Goal: Task Accomplishment & Management: Manage account settings

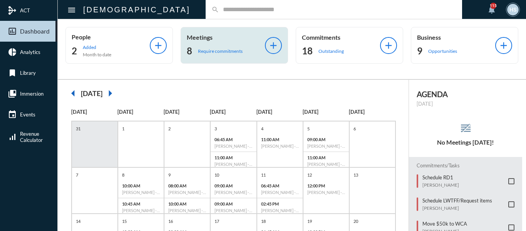
click at [215, 52] on p "Require commitments" at bounding box center [220, 51] width 45 height 6
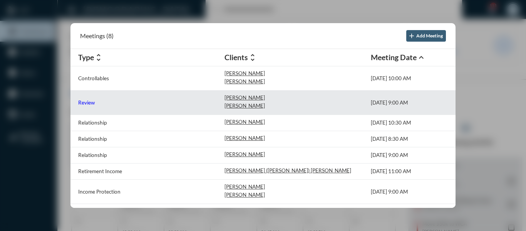
click at [86, 101] on p "Review" at bounding box center [86, 102] width 17 height 6
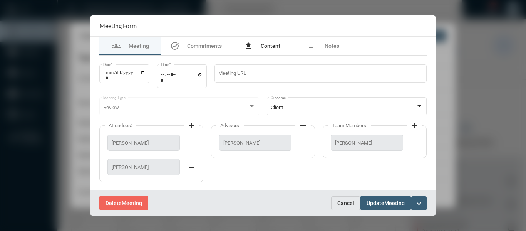
click at [272, 43] on span "Content" at bounding box center [271, 46] width 20 height 6
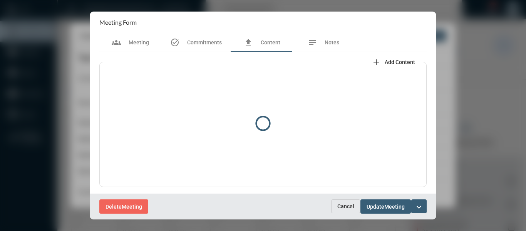
click at [395, 61] on div at bounding box center [262, 123] width 327 height 143
click at [375, 59] on mat-icon "add" at bounding box center [376, 61] width 9 height 9
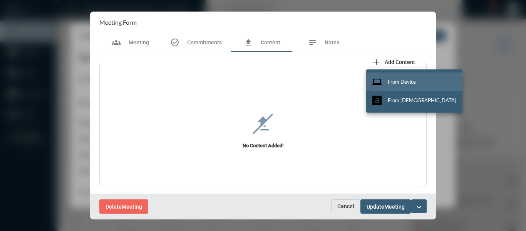
click at [406, 79] on span "From Device" at bounding box center [402, 82] width 28 height 6
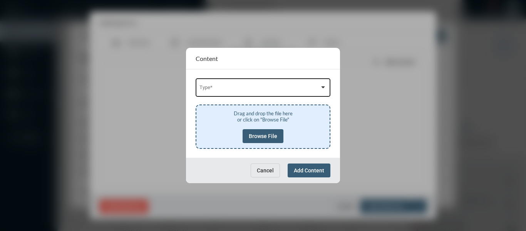
click at [284, 96] on div "Type *" at bounding box center [264, 87] width 128 height 20
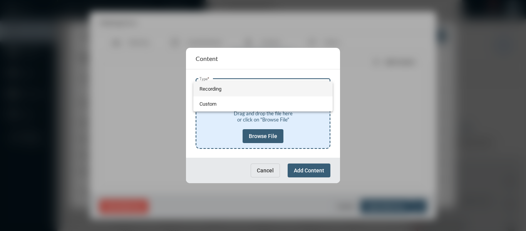
click at [215, 91] on span "Recording" at bounding box center [264, 88] width 128 height 15
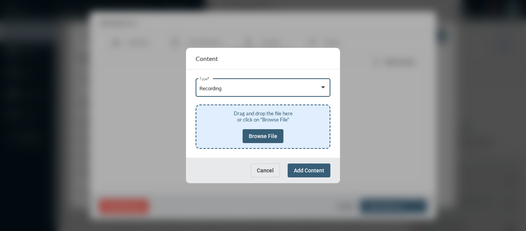
click at [270, 131] on button "Browse File" at bounding box center [263, 136] width 41 height 14
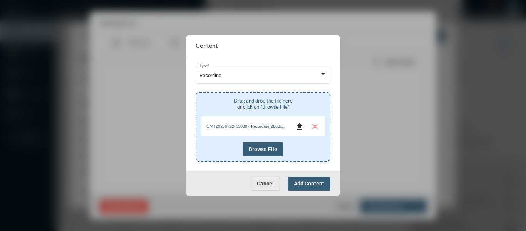
click at [302, 125] on mat-icon "file_upload" at bounding box center [299, 126] width 9 height 9
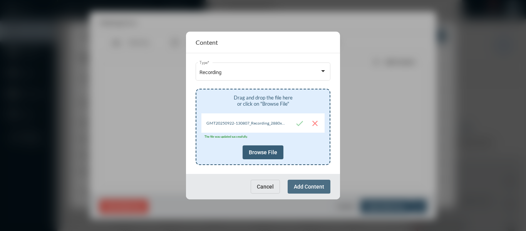
click at [307, 189] on span "Add Content" at bounding box center [309, 186] width 30 height 6
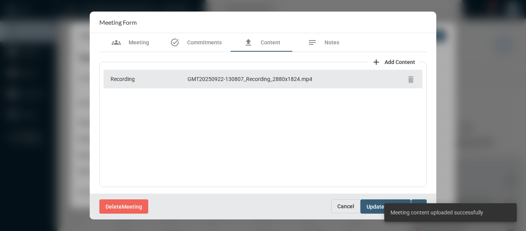
click at [263, 203] on div "Delete Meeting" at bounding box center [215, 206] width 232 height 14
click at [334, 37] on div "notes Notes" at bounding box center [324, 42] width 62 height 18
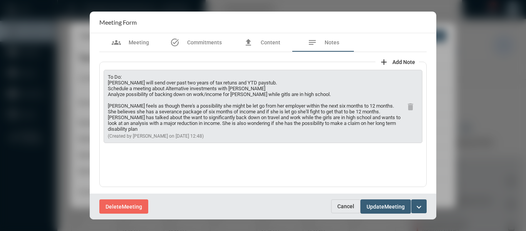
click at [421, 203] on mat-icon "expand_more" at bounding box center [419, 206] width 9 height 9
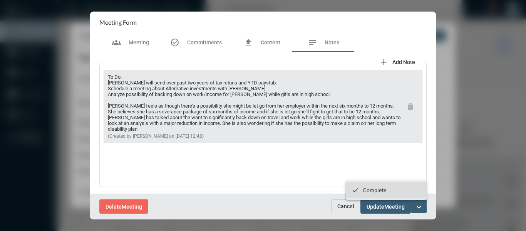
click at [366, 189] on p "Complete" at bounding box center [374, 189] width 23 height 7
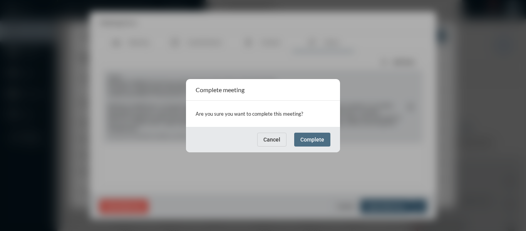
click at [312, 143] on button "Complete" at bounding box center [312, 140] width 36 height 14
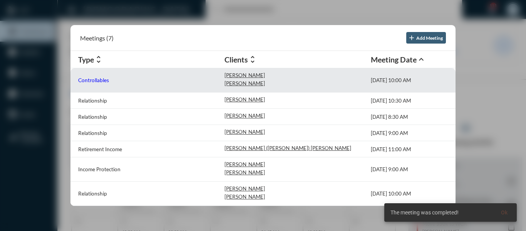
click at [93, 81] on p "Controllables" at bounding box center [93, 80] width 31 height 6
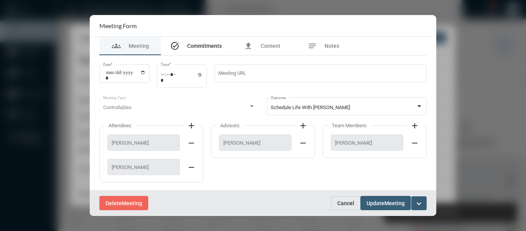
click at [205, 48] on span "Commitments" at bounding box center [204, 46] width 35 height 6
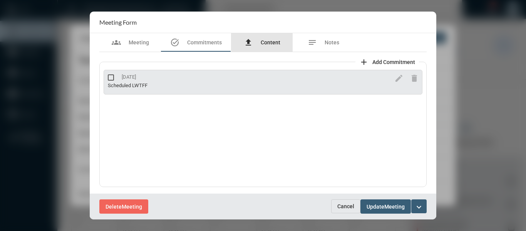
click at [272, 39] on span "Content" at bounding box center [271, 42] width 20 height 6
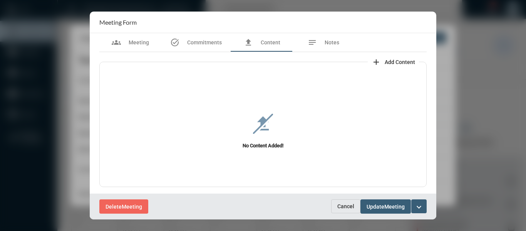
click at [404, 60] on span "Add Content" at bounding box center [400, 62] width 30 height 6
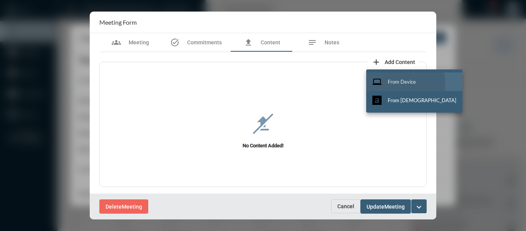
click at [405, 84] on span "From Device" at bounding box center [402, 82] width 28 height 6
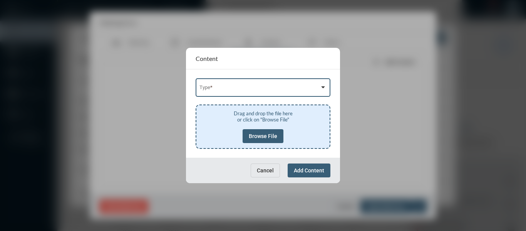
click at [325, 88] on div at bounding box center [323, 87] width 4 height 2
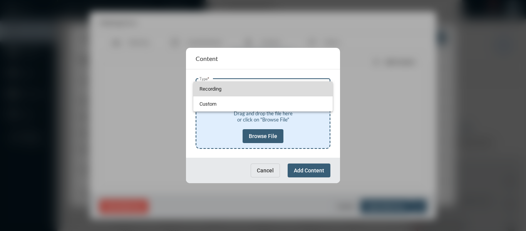
click at [205, 88] on span "Recording" at bounding box center [264, 88] width 128 height 15
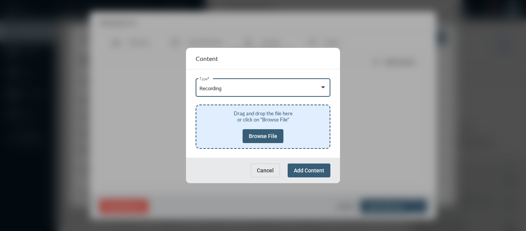
click at [265, 136] on span "Browse File" at bounding box center [263, 136] width 29 height 6
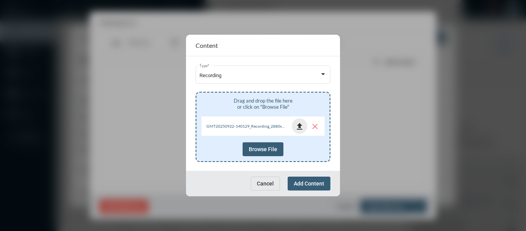
click at [301, 128] on mat-icon "file_upload" at bounding box center [299, 126] width 9 height 9
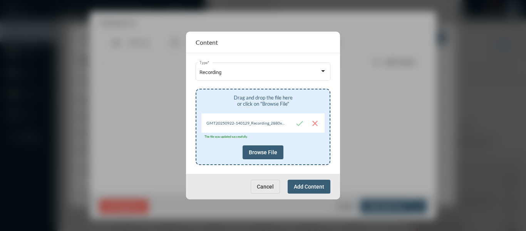
click at [309, 186] on span "Add Content" at bounding box center [309, 186] width 30 height 6
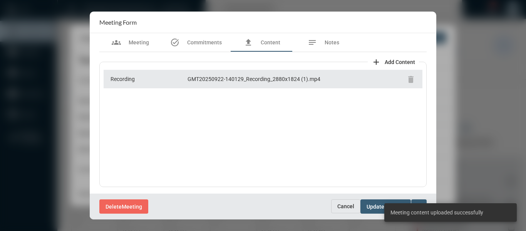
click at [265, 205] on div "Delete Meeting" at bounding box center [215, 206] width 232 height 14
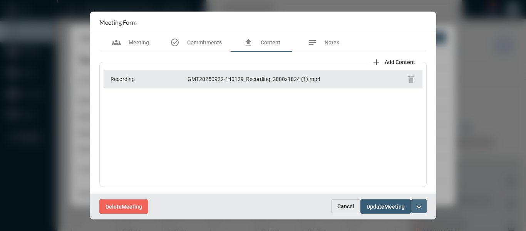
click at [418, 204] on mat-icon "expand_more" at bounding box center [419, 206] width 9 height 9
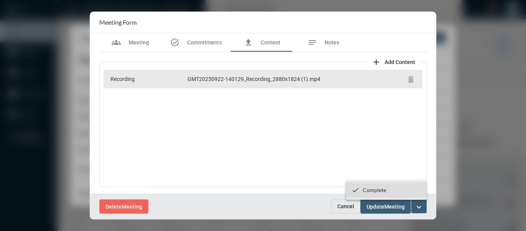
click at [378, 191] on p "Complete" at bounding box center [374, 189] width 23 height 7
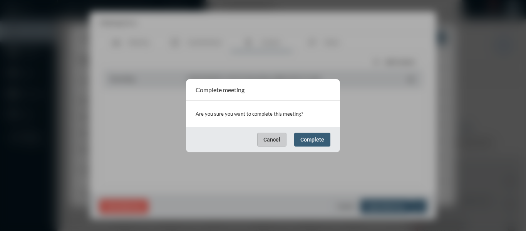
click at [320, 141] on span "Complete" at bounding box center [312, 139] width 24 height 6
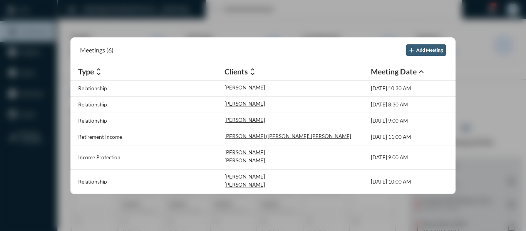
click at [227, 15] on div at bounding box center [263, 115] width 526 height 231
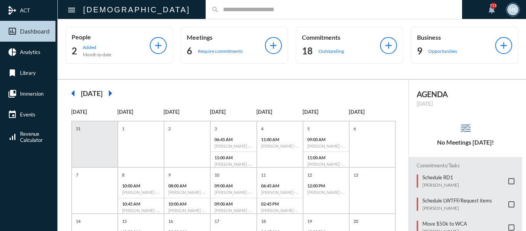
click at [228, 12] on input "text" at bounding box center [337, 9] width 237 height 7
type input "***"
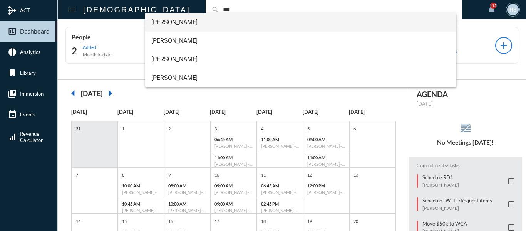
click at [182, 23] on span "Courtney Cox" at bounding box center [300, 22] width 299 height 18
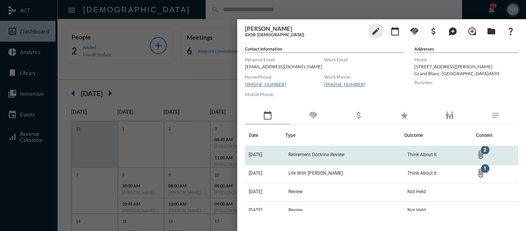
click at [299, 153] on span "Retirement Doctrine Review" at bounding box center [317, 154] width 56 height 5
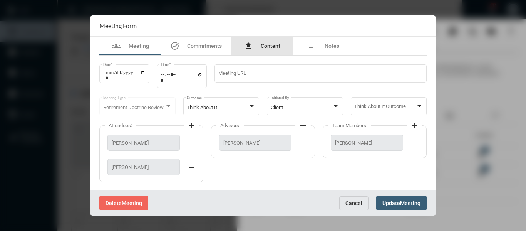
click at [267, 42] on div "file_upload Content" at bounding box center [262, 45] width 37 height 9
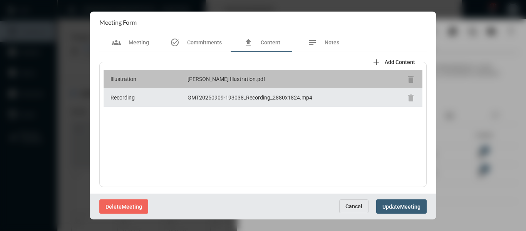
click at [230, 80] on div "Cox, Courtney Illustration.pdf" at bounding box center [296, 79] width 216 height 8
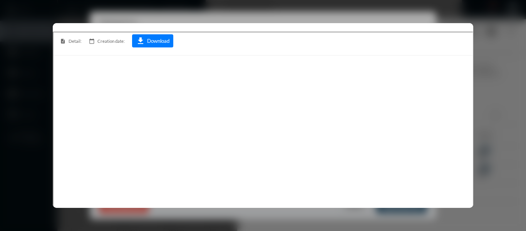
click at [493, 17] on div at bounding box center [263, 115] width 526 height 231
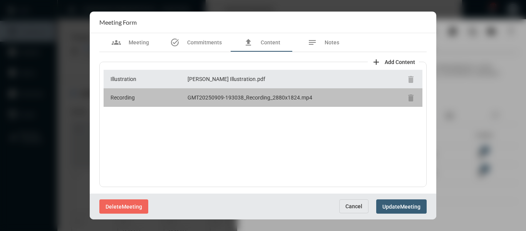
click at [230, 99] on div "GMT20250909-193038_Recording_2880x1824.mp4" at bounding box center [296, 98] width 216 height 8
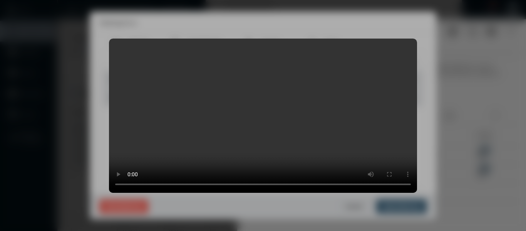
click at [196, 131] on video "Your browser does not support HTML5 video." at bounding box center [263, 116] width 308 height 154
click at [455, 89] on div at bounding box center [263, 115] width 526 height 231
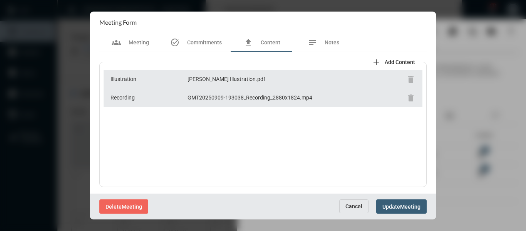
click at [350, 206] on span "Cancel" at bounding box center [354, 206] width 17 height 6
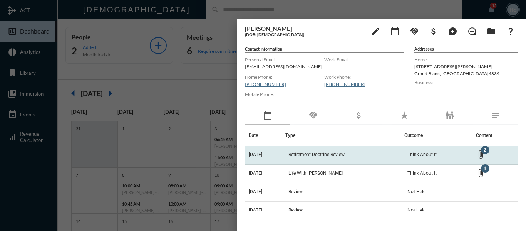
click at [322, 150] on td "Retirement Doctrine Review" at bounding box center [344, 155] width 119 height 18
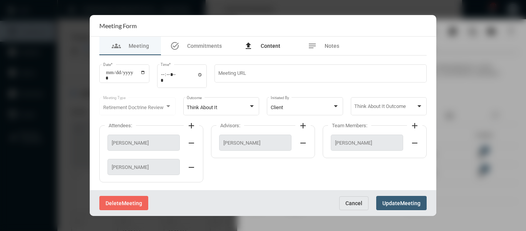
click at [265, 47] on span "Content" at bounding box center [271, 46] width 20 height 6
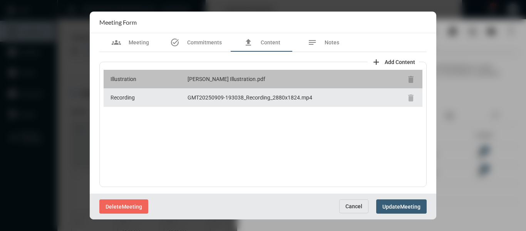
click at [214, 77] on div "Cox, Courtney Illustration.pdf" at bounding box center [296, 79] width 216 height 8
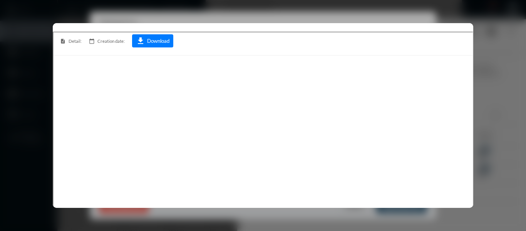
click at [465, 11] on div at bounding box center [263, 115] width 526 height 231
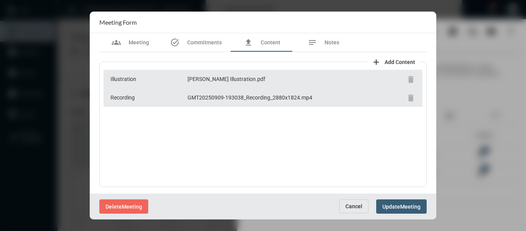
click at [351, 208] on span "Cancel" at bounding box center [354, 206] width 17 height 6
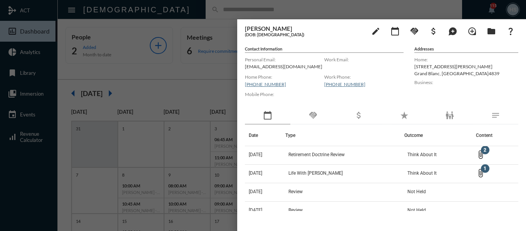
click at [186, 76] on div at bounding box center [263, 115] width 526 height 231
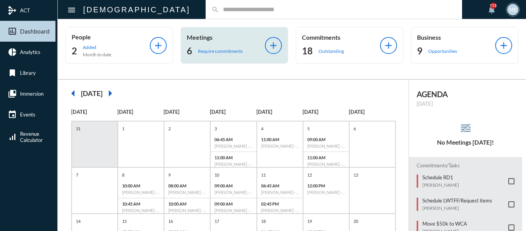
click at [209, 51] on p "Require commitments" at bounding box center [220, 51] width 45 height 6
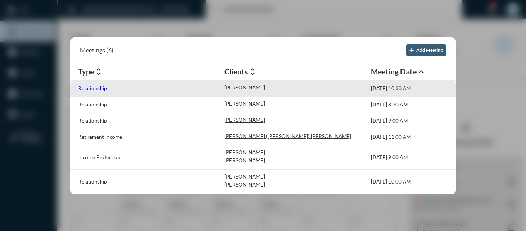
click at [92, 90] on p "Relationship" at bounding box center [92, 88] width 29 height 6
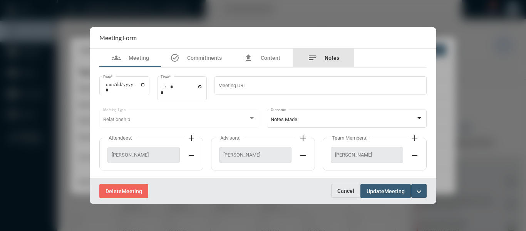
click at [332, 59] on span "Notes" at bounding box center [332, 58] width 15 height 6
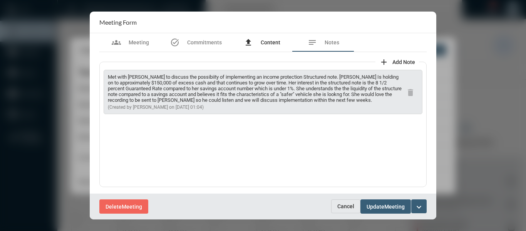
click at [266, 41] on span "Content" at bounding box center [271, 42] width 20 height 6
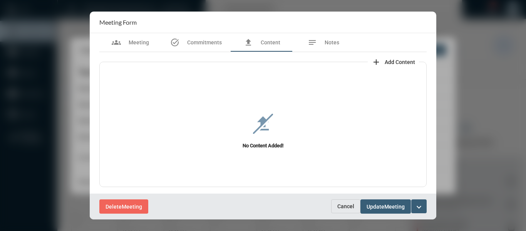
click at [393, 59] on span "Add Content" at bounding box center [400, 62] width 30 height 6
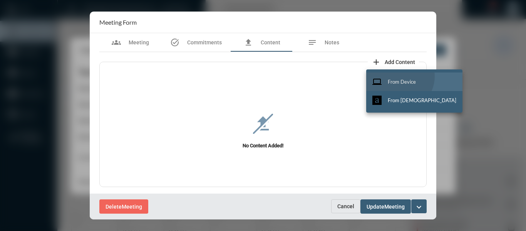
click at [399, 76] on button "computer From Device" at bounding box center [414, 81] width 96 height 18
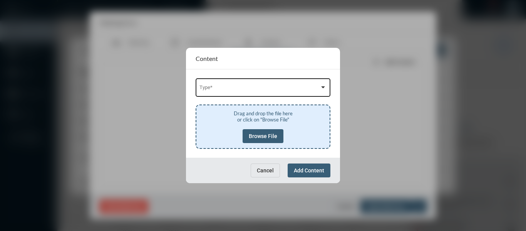
click at [287, 84] on div "Type *" at bounding box center [264, 87] width 128 height 20
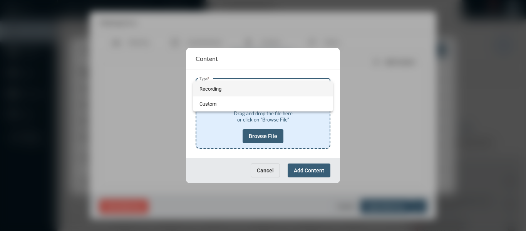
click at [200, 88] on span "Recording" at bounding box center [264, 88] width 128 height 15
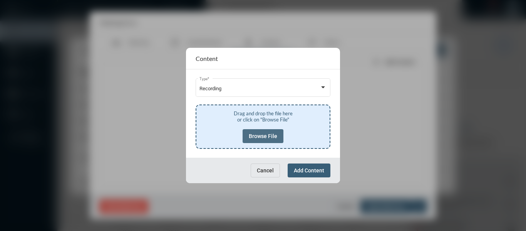
click at [260, 141] on button "Browse File" at bounding box center [263, 136] width 41 height 14
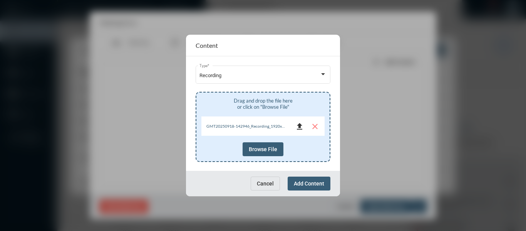
click at [302, 126] on mat-icon "file_upload" at bounding box center [299, 126] width 9 height 9
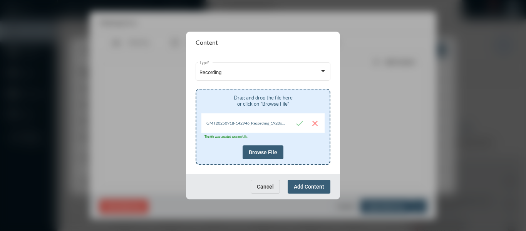
click at [314, 188] on span "Add Content" at bounding box center [309, 186] width 30 height 6
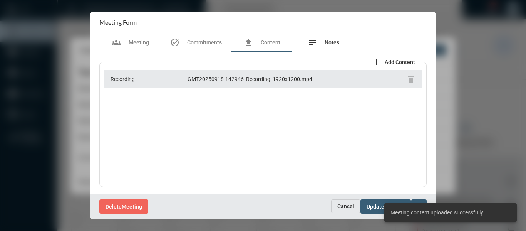
click at [327, 40] on span "Notes" at bounding box center [332, 42] width 15 height 6
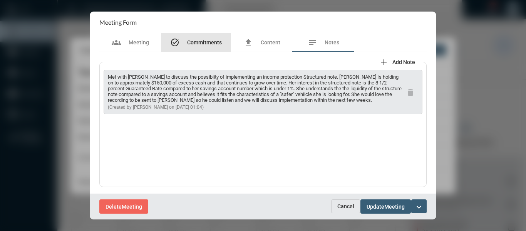
click at [199, 44] on span "Commitments" at bounding box center [204, 42] width 35 height 6
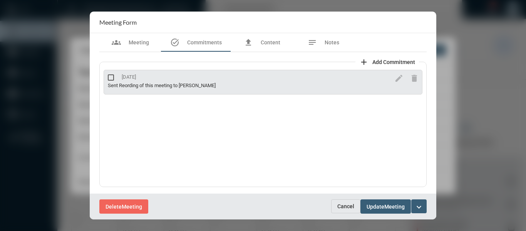
click at [110, 77] on span at bounding box center [111, 77] width 6 height 6
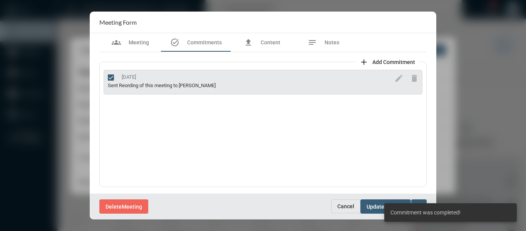
click at [383, 60] on span "Add Commitment" at bounding box center [394, 62] width 43 height 6
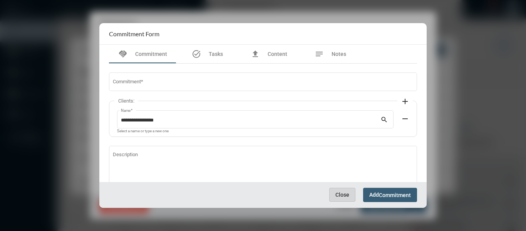
click at [338, 196] on span "Close" at bounding box center [343, 194] width 14 height 6
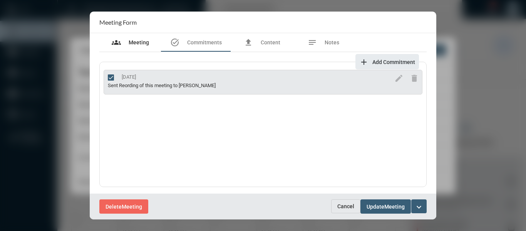
click at [139, 46] on div "groups Meeting" at bounding box center [130, 42] width 37 height 9
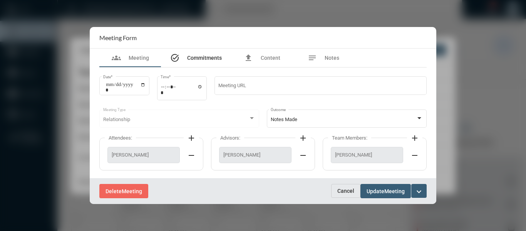
click at [218, 57] on span "Commitments" at bounding box center [204, 58] width 35 height 6
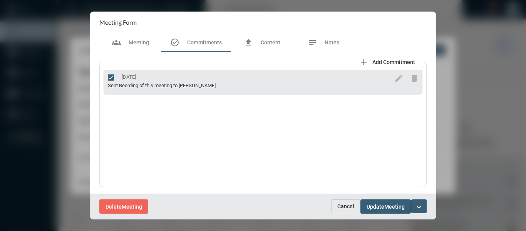
click at [388, 59] on span "Add Commitment" at bounding box center [394, 62] width 43 height 6
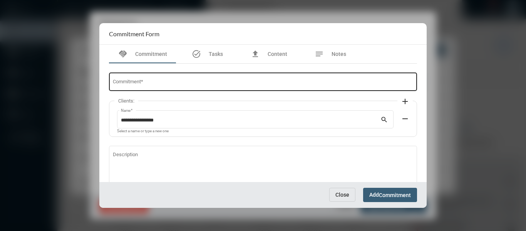
click at [277, 78] on div "Commitment *" at bounding box center [263, 81] width 301 height 20
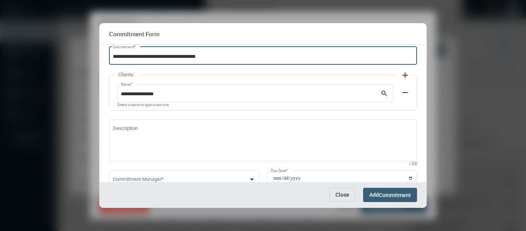
scroll to position [39, 0]
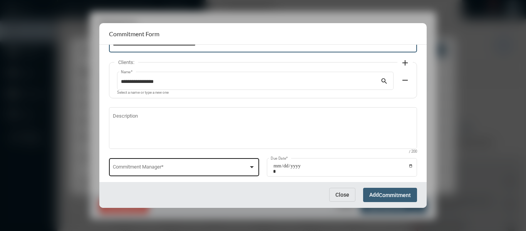
type input "**********"
click at [250, 166] on div at bounding box center [252, 167] width 4 height 2
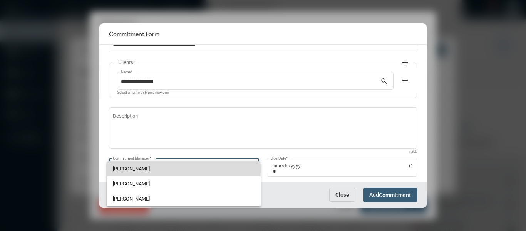
click at [136, 169] on span "Bryndon Skelton" at bounding box center [184, 168] width 142 height 15
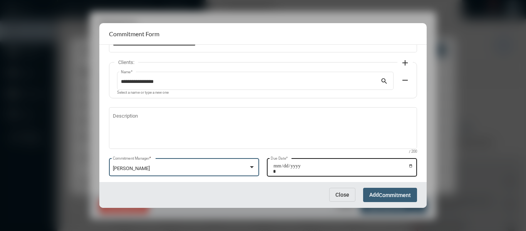
click at [410, 166] on input "Due Date *" at bounding box center [343, 168] width 140 height 11
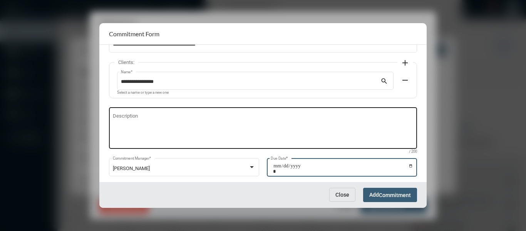
type input "**********"
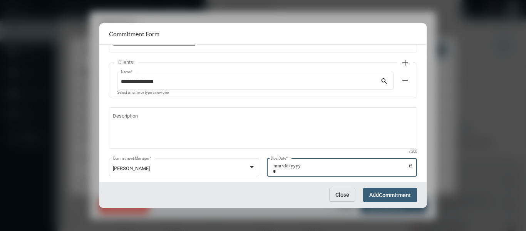
click at [394, 195] on span "Commitment" at bounding box center [395, 195] width 32 height 6
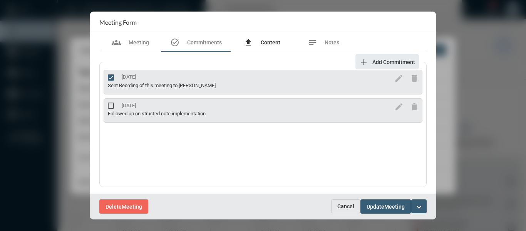
click at [269, 43] on span "Content" at bounding box center [271, 42] width 20 height 6
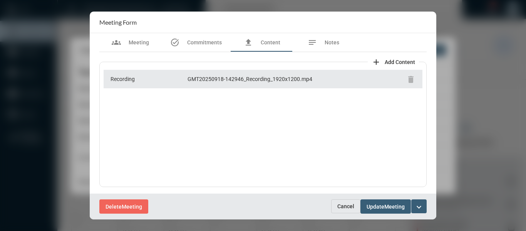
click at [421, 207] on mat-icon "expand_more" at bounding box center [419, 206] width 9 height 9
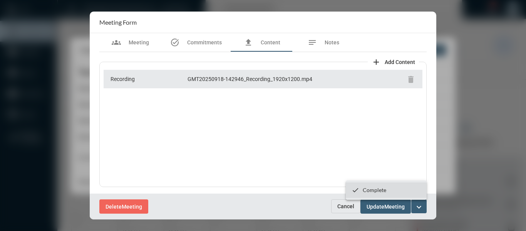
click at [378, 191] on p "Complete" at bounding box center [374, 189] width 23 height 7
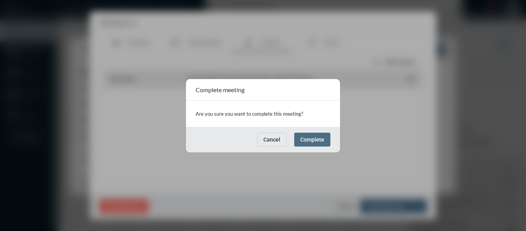
click at [310, 144] on button "Complete" at bounding box center [312, 140] width 36 height 14
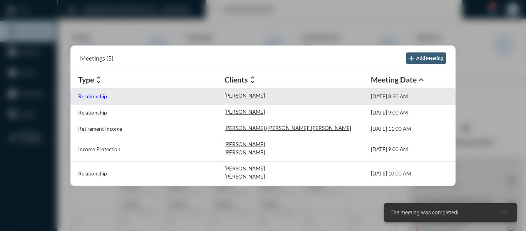
click at [88, 94] on p "Relationship" at bounding box center [92, 96] width 29 height 6
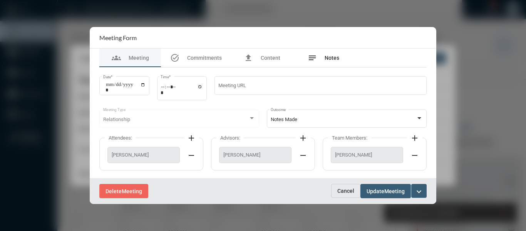
click at [329, 57] on span "Notes" at bounding box center [332, 58] width 15 height 6
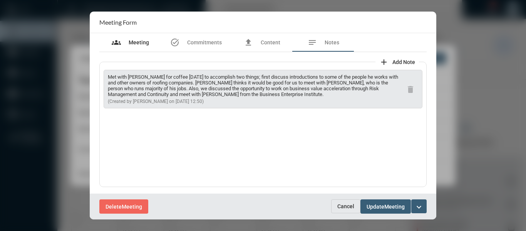
click at [131, 44] on span "Meeting" at bounding box center [139, 42] width 20 height 6
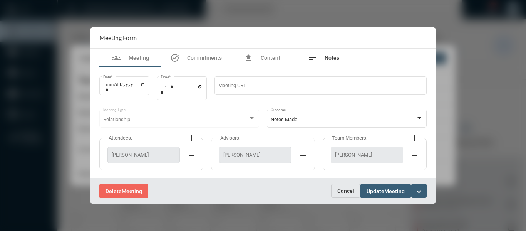
click at [327, 58] on span "Notes" at bounding box center [332, 58] width 15 height 6
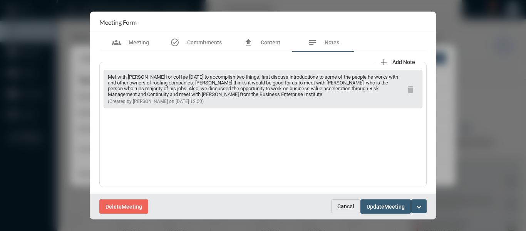
click at [340, 204] on span "Cancel" at bounding box center [345, 206] width 17 height 6
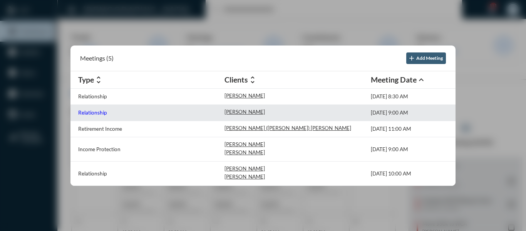
click at [92, 111] on p "Relationship" at bounding box center [92, 112] width 29 height 6
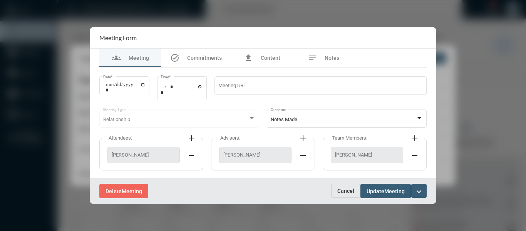
click at [347, 188] on span "Cancel" at bounding box center [345, 191] width 17 height 6
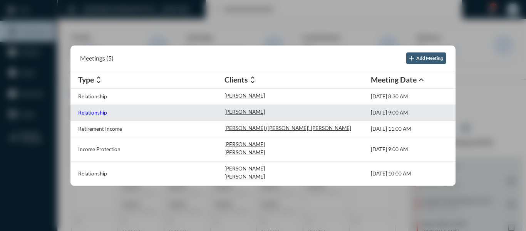
click at [102, 112] on p "Relationship" at bounding box center [92, 112] width 29 height 6
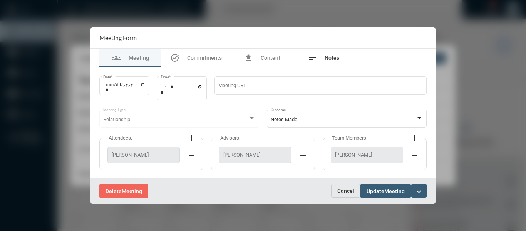
click at [331, 57] on span "Notes" at bounding box center [332, 58] width 15 height 6
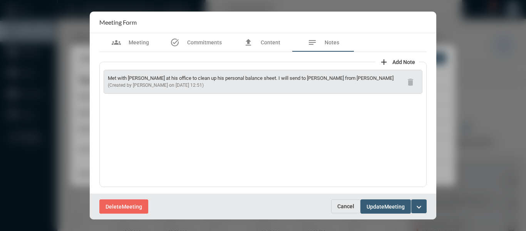
click at [416, 205] on mat-icon "expand_more" at bounding box center [419, 206] width 9 height 9
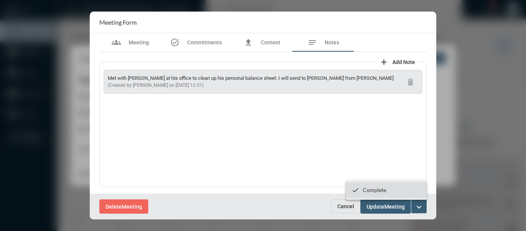
click at [366, 189] on p "Complete" at bounding box center [374, 189] width 23 height 7
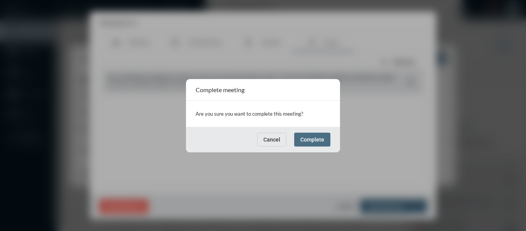
click at [315, 134] on button "Complete" at bounding box center [312, 140] width 36 height 14
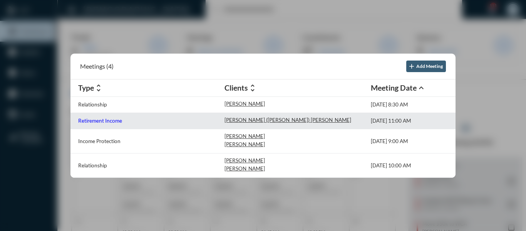
click at [110, 122] on p "Retirement Income" at bounding box center [100, 120] width 44 height 6
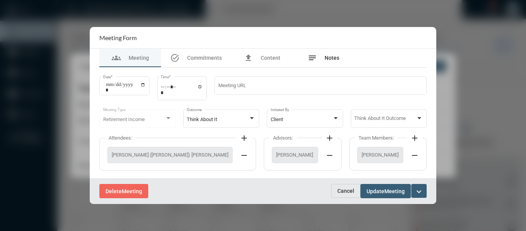
click at [334, 58] on span "Notes" at bounding box center [332, 58] width 15 height 6
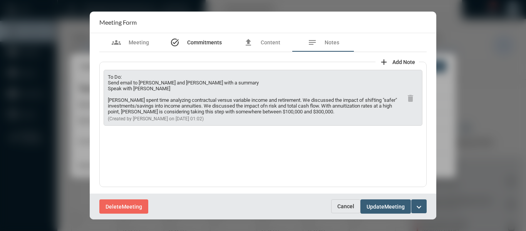
click at [204, 40] on span "Commitments" at bounding box center [204, 42] width 35 height 6
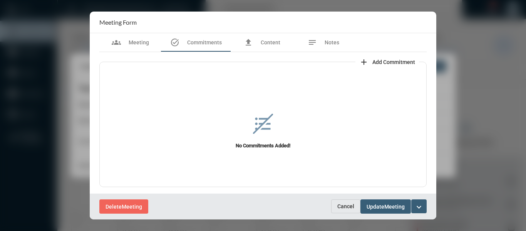
click at [388, 59] on span "Add Commitment" at bounding box center [394, 62] width 43 height 6
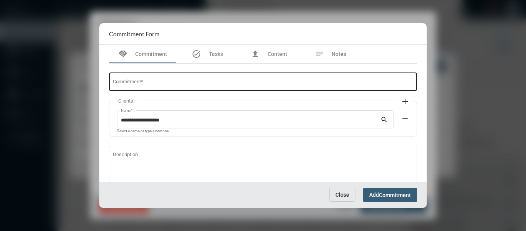
click at [214, 80] on input "Commitment *" at bounding box center [263, 83] width 301 height 6
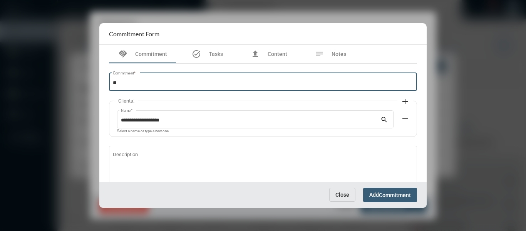
type input "*"
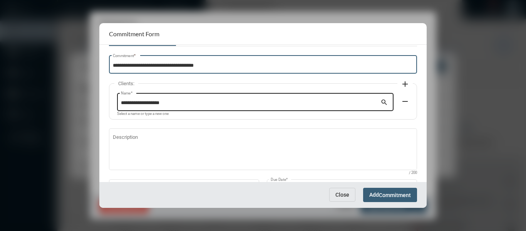
scroll to position [52, 0]
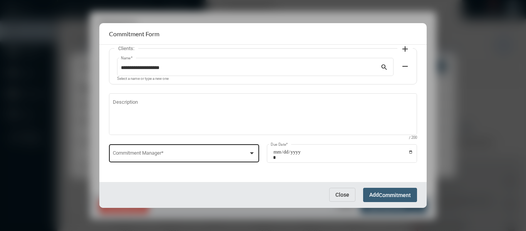
type input "**********"
click at [251, 149] on div "Commitment Manager *" at bounding box center [184, 153] width 143 height 20
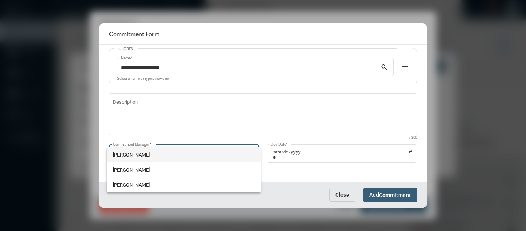
click at [137, 157] on span "Bryndon Skelton" at bounding box center [184, 154] width 142 height 15
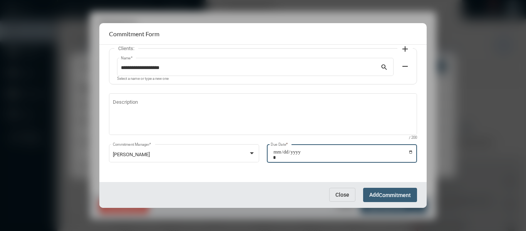
click at [408, 153] on input "Due Date *" at bounding box center [343, 154] width 140 height 11
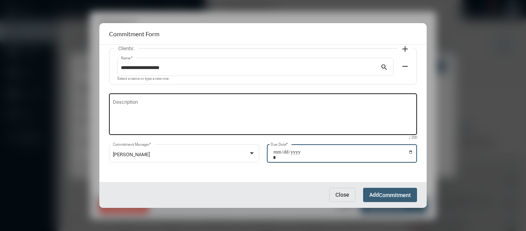
type input "**********"
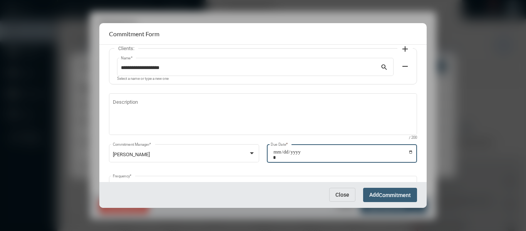
click at [384, 195] on span "Commitment" at bounding box center [395, 195] width 32 height 6
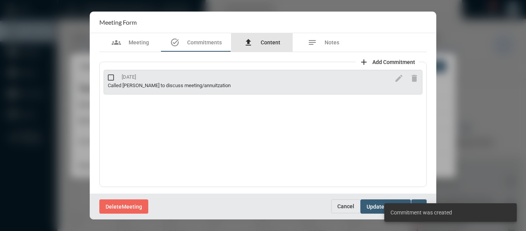
click at [260, 43] on div "file_upload Content" at bounding box center [262, 42] width 37 height 9
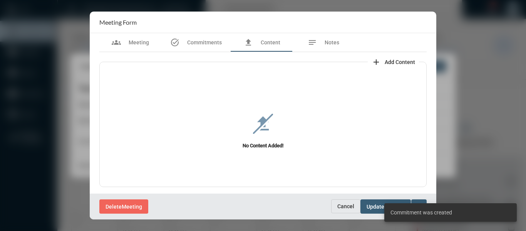
click at [395, 60] on span "Add Content" at bounding box center [400, 62] width 30 height 6
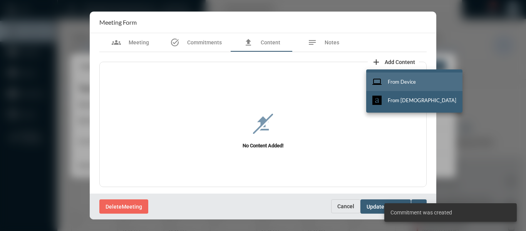
click at [396, 78] on button "computer From Device" at bounding box center [414, 81] width 96 height 18
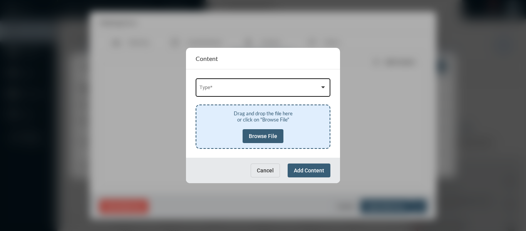
click at [289, 89] on span at bounding box center [260, 89] width 121 height 6
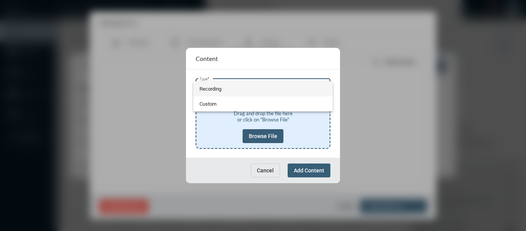
click at [215, 89] on span "Recording" at bounding box center [264, 88] width 128 height 15
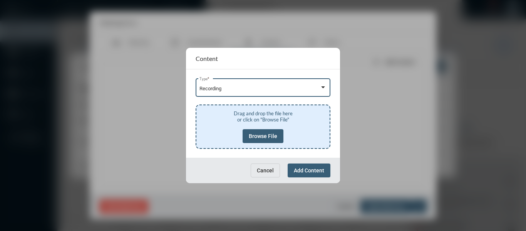
click at [270, 132] on button "Browse File" at bounding box center [263, 136] width 41 height 14
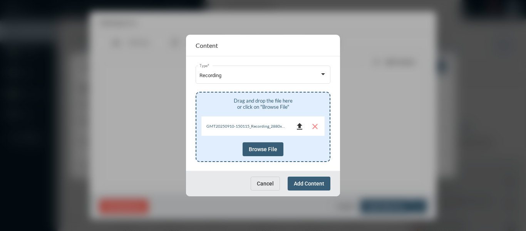
click at [298, 123] on mat-icon "file_upload" at bounding box center [299, 126] width 9 height 9
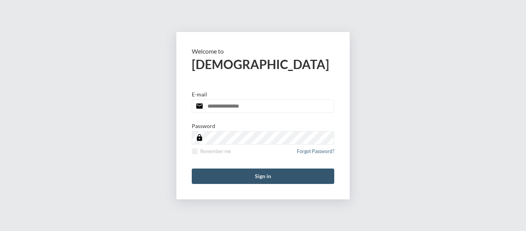
type input "**********"
click at [255, 174] on button "Sign in" at bounding box center [263, 175] width 143 height 15
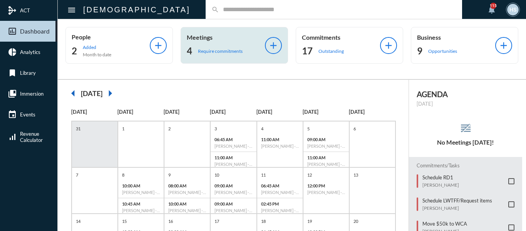
click at [201, 51] on p "Require commitments" at bounding box center [220, 51] width 45 height 6
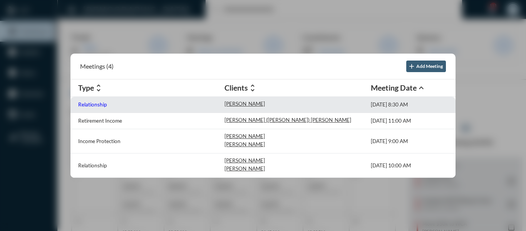
click at [87, 103] on p "Relationship" at bounding box center [92, 104] width 29 height 6
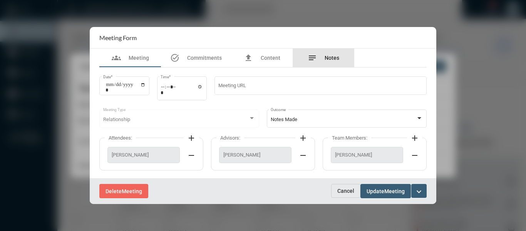
click at [333, 59] on span "Notes" at bounding box center [332, 58] width 15 height 6
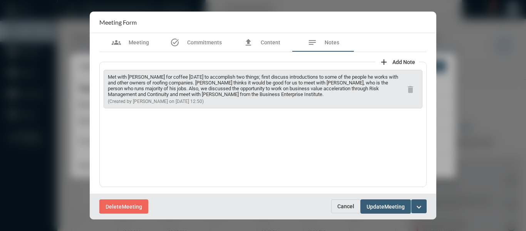
click at [347, 209] on span "Cancel" at bounding box center [345, 206] width 17 height 6
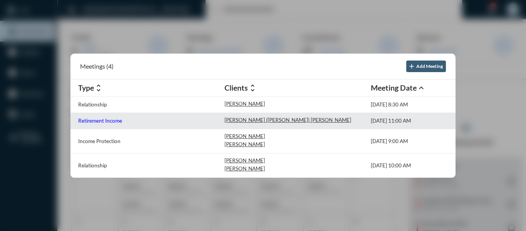
click at [93, 122] on p "Retirement Income" at bounding box center [100, 120] width 44 height 6
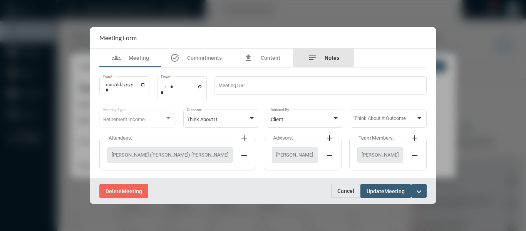
click at [328, 60] on span "Notes" at bounding box center [332, 58] width 15 height 6
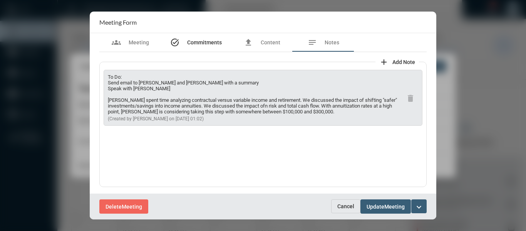
click at [197, 44] on span "Commitments" at bounding box center [204, 42] width 35 height 6
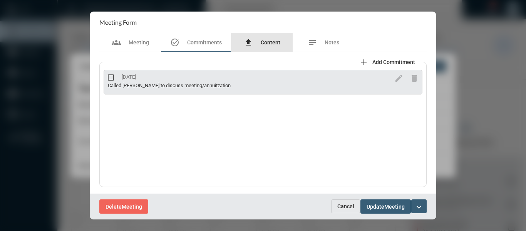
click at [267, 44] on span "Content" at bounding box center [271, 42] width 20 height 6
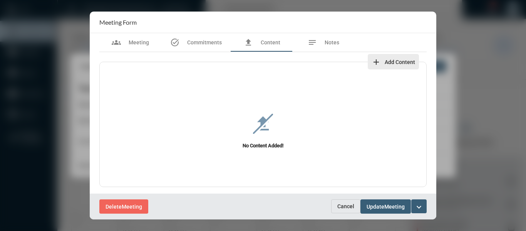
click at [390, 60] on span "Add Content" at bounding box center [400, 62] width 30 height 6
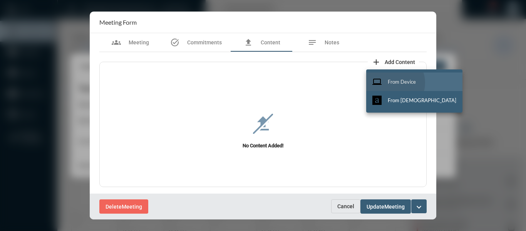
click at [392, 82] on span "From Device" at bounding box center [402, 82] width 28 height 6
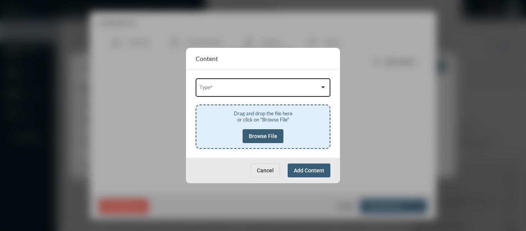
click at [301, 85] on div "Type *" at bounding box center [264, 87] width 128 height 20
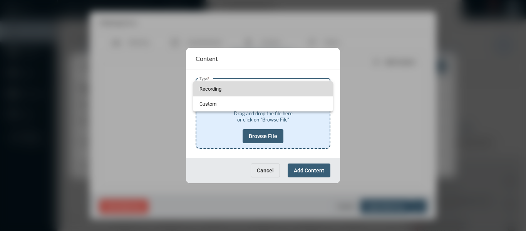
click at [208, 89] on span "Recording" at bounding box center [264, 88] width 128 height 15
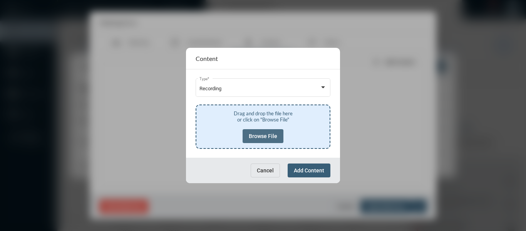
click at [262, 136] on span "Browse File" at bounding box center [263, 136] width 29 height 6
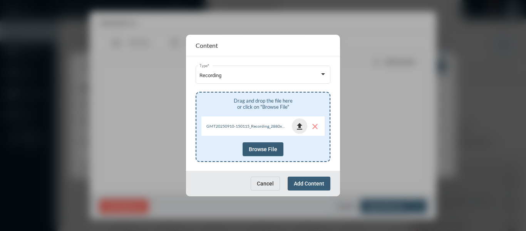
click at [298, 127] on mat-icon "file_upload" at bounding box center [299, 126] width 9 height 9
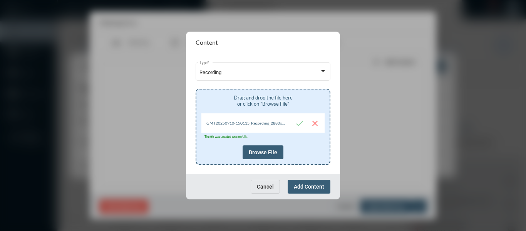
click at [309, 187] on span "Add Content" at bounding box center [309, 186] width 30 height 6
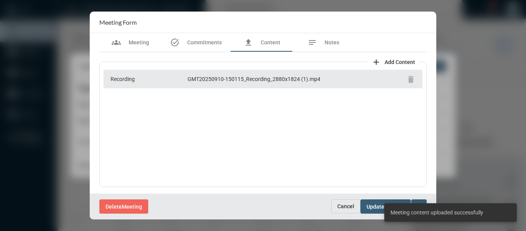
scroll to position [1, 0]
click at [300, 139] on div "Recording GMT20250910-150115_Recording_2880x1824 (1).mp4 delete" at bounding box center [262, 124] width 327 height 126
click at [302, 208] on div "Delete Meeting" at bounding box center [215, 206] width 232 height 14
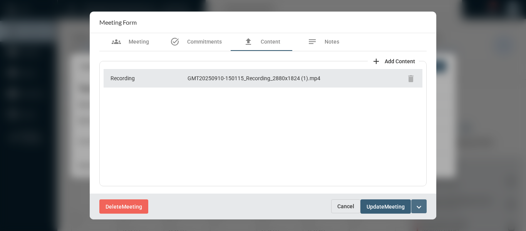
click at [418, 203] on mat-icon "expand_more" at bounding box center [419, 206] width 9 height 9
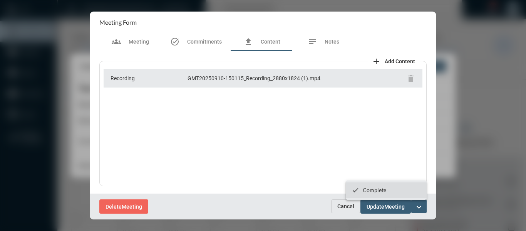
click at [373, 187] on p "Complete" at bounding box center [374, 189] width 23 height 7
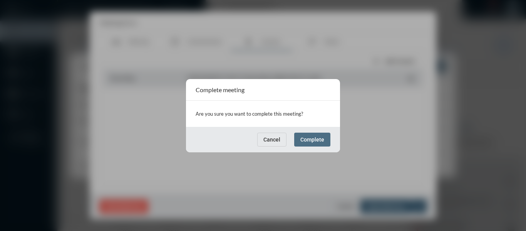
click at [310, 142] on span "Complete" at bounding box center [312, 139] width 24 height 6
